Goal: Complete application form: Complete application form

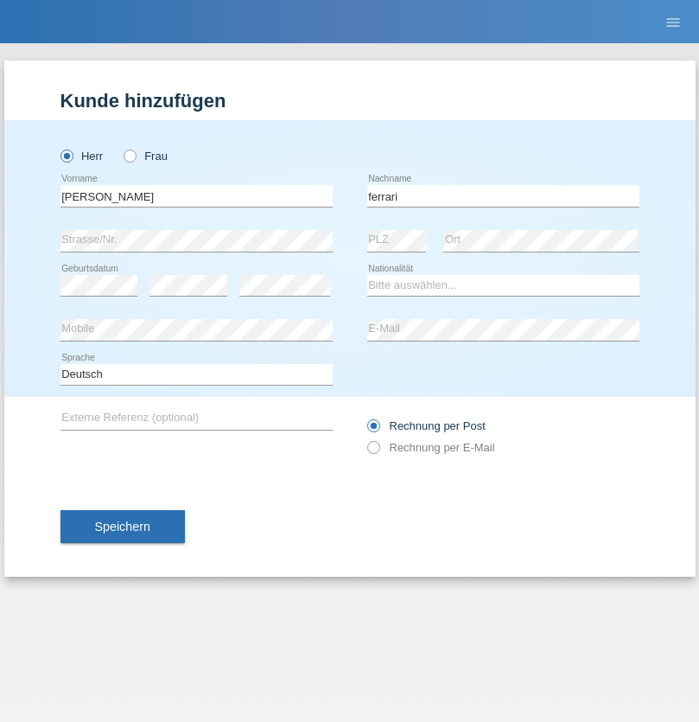
type input "ferrari"
select select "CH"
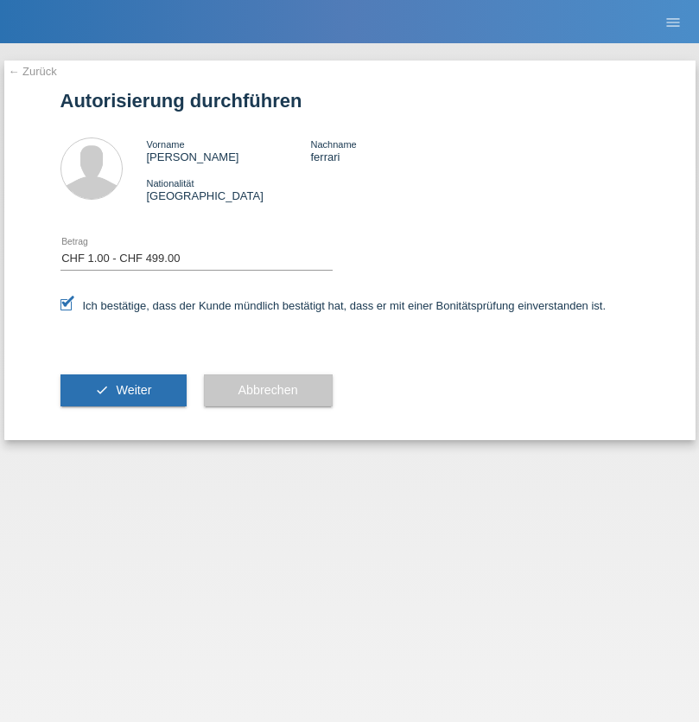
select select "1"
click at [123, 390] on span "Weiter" at bounding box center [133, 390] width 35 height 14
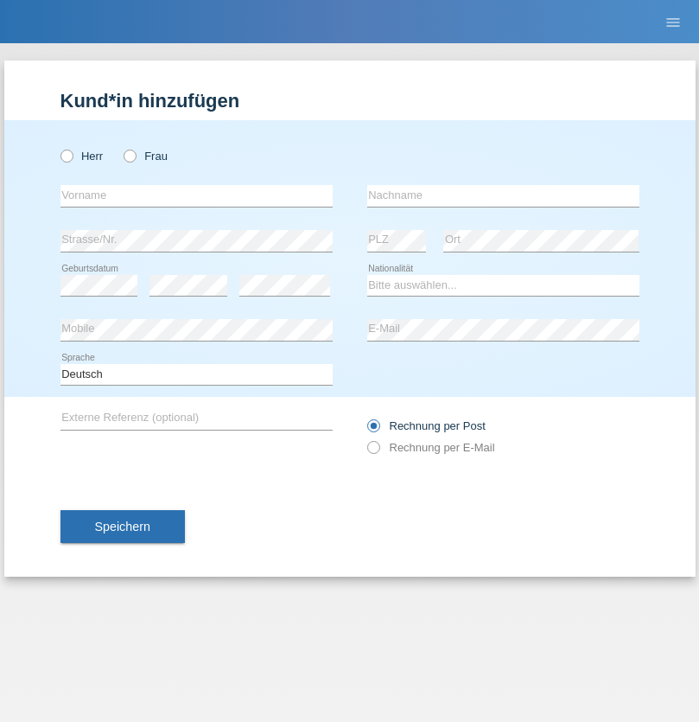
radio input "true"
click at [196, 195] on input "text" at bounding box center [197, 196] width 272 height 22
type input "[PERSON_NAME]"
click at [503, 195] on input "text" at bounding box center [503, 196] width 272 height 22
type input "ferrari"
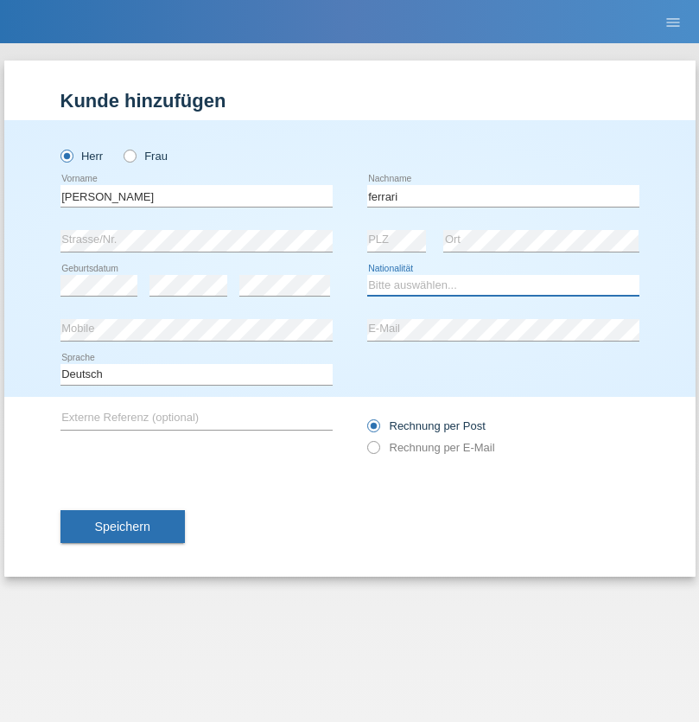
select select "CH"
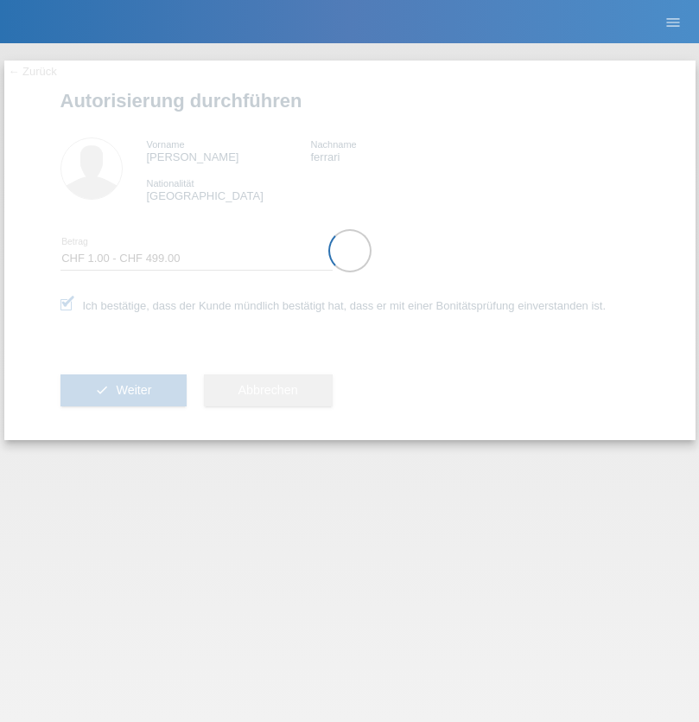
select select "1"
